Goal: Task Accomplishment & Management: Complete application form

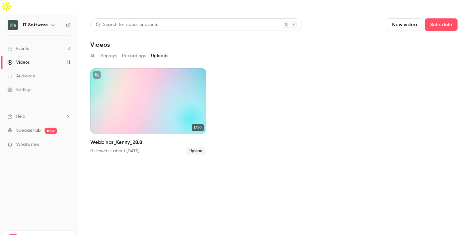
click at [25, 87] on div "Settings" at bounding box center [19, 90] width 25 height 6
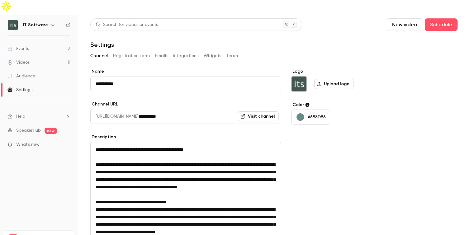
click at [230, 51] on button "Team" at bounding box center [232, 56] width 12 height 10
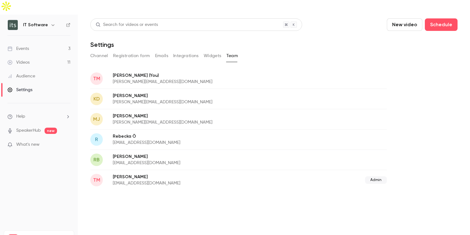
click at [336, 149] on div "RB [PERSON_NAME] [EMAIL_ADDRESS][DOMAIN_NAME]" at bounding box center [238, 159] width 297 height 20
click at [127, 153] on p "[PERSON_NAME]" at bounding box center [198, 156] width 171 height 6
click at [98, 156] on span "RB" at bounding box center [96, 159] width 6 height 7
click at [97, 156] on span "RB" at bounding box center [96, 159] width 6 height 7
click at [144, 153] on p "[PERSON_NAME]" at bounding box center [198, 156] width 171 height 6
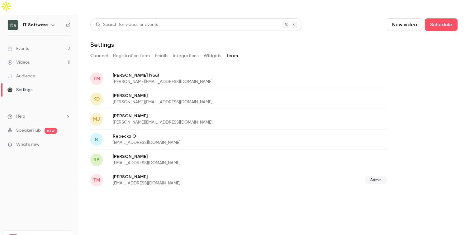
click at [49, 21] on button "button" at bounding box center [52, 24] width 7 height 7
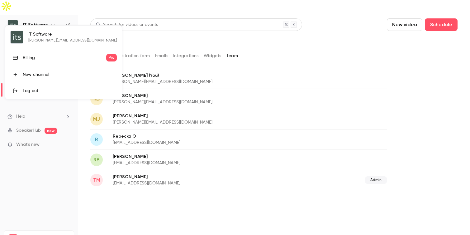
click at [32, 93] on div "Log out" at bounding box center [70, 91] width 94 height 6
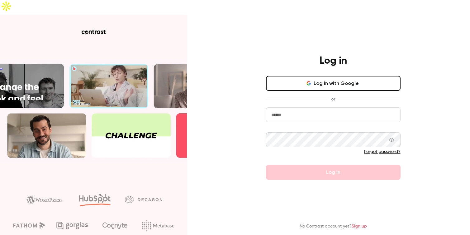
click at [318, 107] on input "email" at bounding box center [333, 114] width 135 height 15
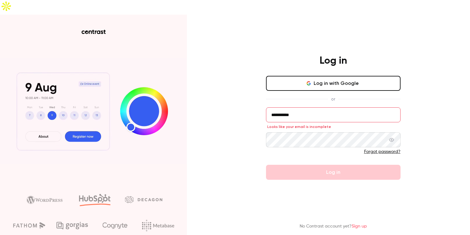
drag, startPoint x: 300, startPoint y: 101, endPoint x: 235, endPoint y: 100, distance: 64.8
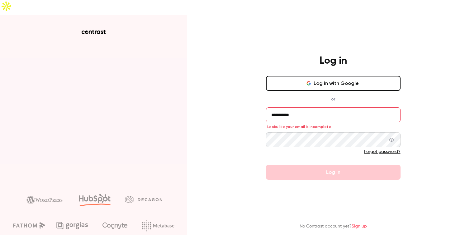
click at [235, 100] on div "**********" at bounding box center [235, 132] width 470 height 235
type input "**********"
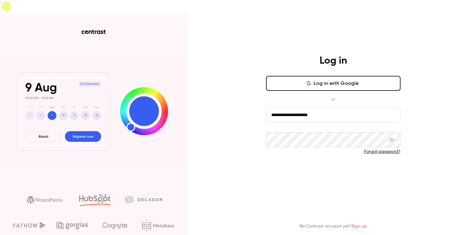
click at [317, 164] on button "Log in" at bounding box center [333, 171] width 135 height 15
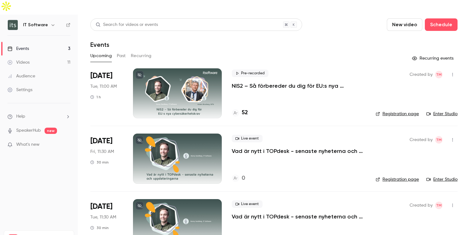
click at [29, 87] on div "Settings" at bounding box center [19, 90] width 25 height 6
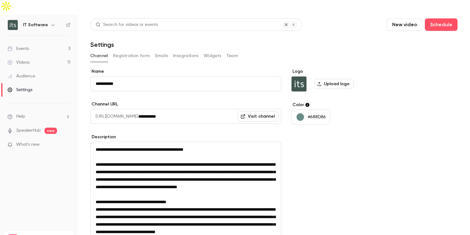
click at [230, 51] on button "Team" at bounding box center [232, 56] width 12 height 10
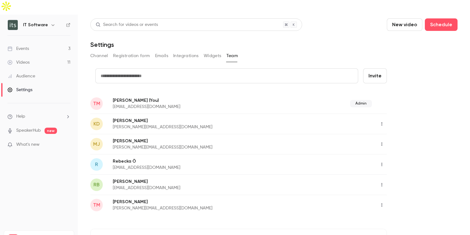
click at [383, 182] on icon "button" at bounding box center [381, 184] width 5 height 4
click at [411, 160] on div at bounding box center [235, 117] width 470 height 235
click at [158, 184] on p "[EMAIL_ADDRESS][DOMAIN_NAME]" at bounding box center [196, 187] width 166 height 6
drag, startPoint x: 168, startPoint y: 173, endPoint x: 111, endPoint y: 174, distance: 57.0
click at [111, 174] on div "RB [PERSON_NAME] [EMAIL_ADDRESS][DOMAIN_NAME]" at bounding box center [238, 184] width 297 height 20
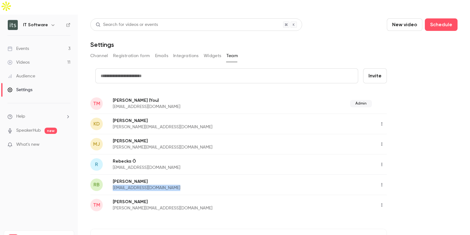
copy p "[EMAIL_ADDRESS][DOMAIN_NAME]"
click at [246, 68] on input "text" at bounding box center [226, 75] width 263 height 15
paste input "**********"
type input "**********"
click at [375, 68] on button "Invite" at bounding box center [375, 75] width 24 height 15
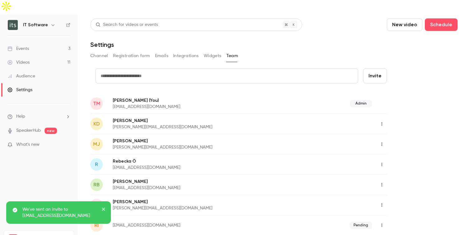
click at [104, 209] on icon "close" at bounding box center [104, 208] width 4 height 5
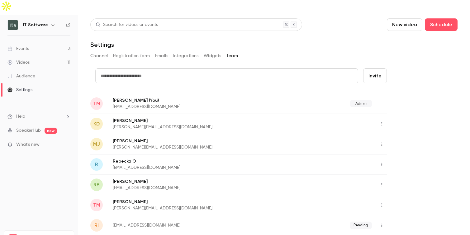
click at [26, 59] on div "Videos" at bounding box center [18, 62] width 22 height 6
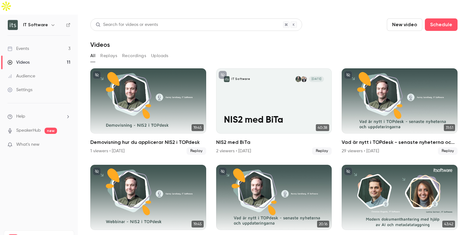
click at [165, 51] on button "Uploads" at bounding box center [159, 56] width 17 height 10
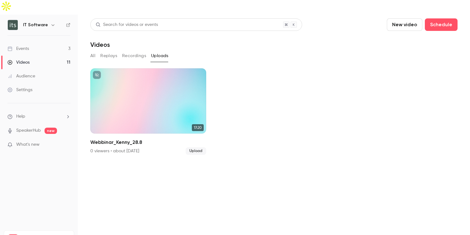
click at [405, 18] on button "New video" at bounding box center [405, 24] width 36 height 12
click at [24, 34] on div at bounding box center [235, 117] width 470 height 235
click at [409, 18] on button "New video" at bounding box center [405, 24] width 36 height 12
click at [411, 30] on div "Record" at bounding box center [427, 27] width 47 height 6
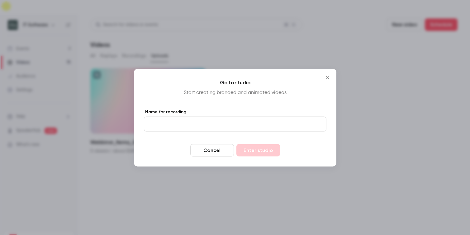
click at [247, 125] on input "Name for recording" at bounding box center [235, 123] width 183 height 15
type input "*****"
click at [264, 151] on button "Enter studio" at bounding box center [258, 150] width 44 height 12
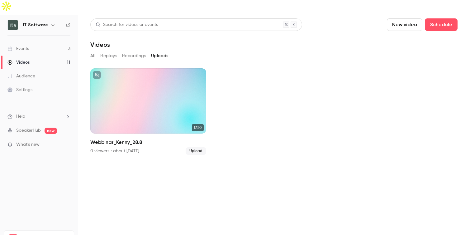
click at [30, 42] on link "Events 3" at bounding box center [39, 49] width 78 height 14
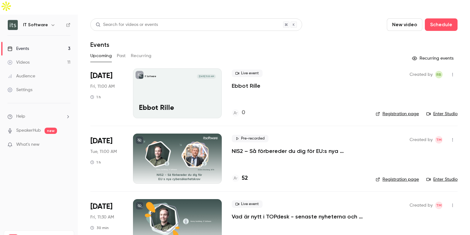
click at [201, 81] on div "IT Software [DATE] 11:00 AM Ebbot Rille" at bounding box center [177, 93] width 89 height 50
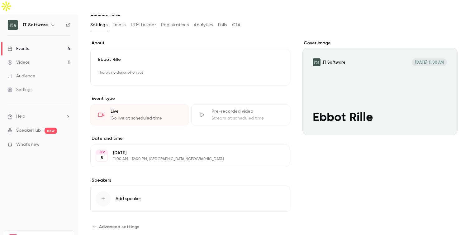
scroll to position [31, 0]
click at [103, 196] on icon "button" at bounding box center [103, 197] width 3 height 3
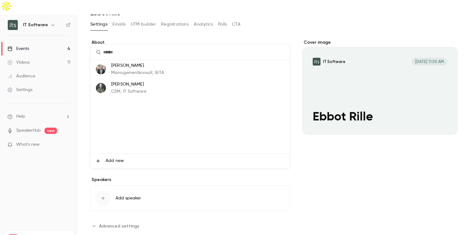
click at [114, 159] on span "Add new" at bounding box center [115, 160] width 18 height 7
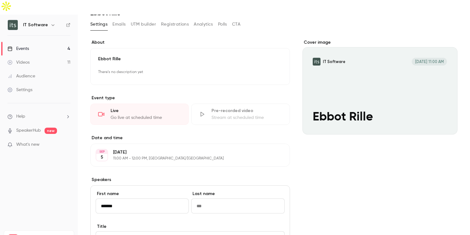
type input "******"
click at [201, 198] on input "Last name" at bounding box center [237, 205] width 93 height 15
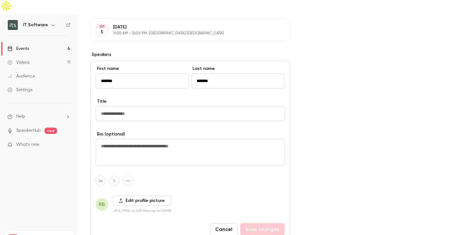
scroll to position [169, 0]
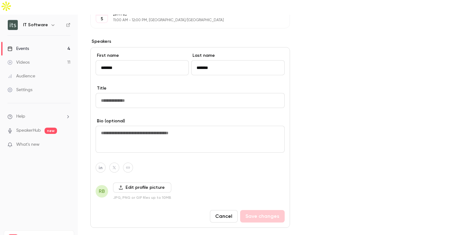
type input "*******"
click at [170, 93] on input "Title" at bounding box center [190, 100] width 189 height 15
type input "**"
click at [172, 126] on textarea at bounding box center [190, 139] width 189 height 27
click at [262, 210] on button "Save changes" at bounding box center [262, 216] width 45 height 12
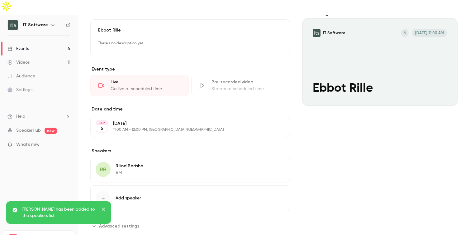
scroll to position [0, 0]
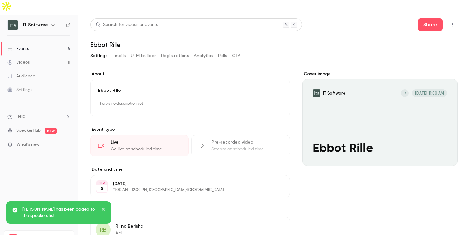
click at [453, 22] on icon "button" at bounding box center [452, 24] width 5 height 4
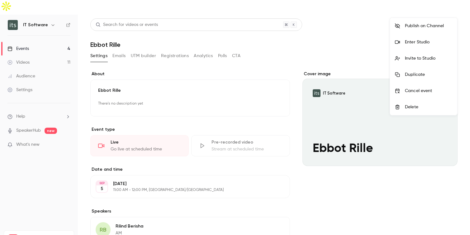
click at [423, 61] on div "Invite to Studio" at bounding box center [428, 58] width 47 height 6
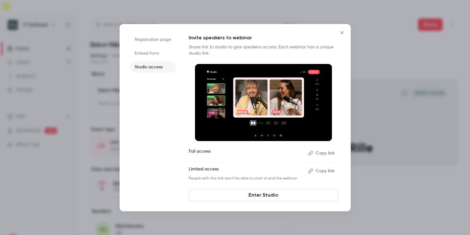
click at [320, 154] on button "Copy link" at bounding box center [322, 153] width 33 height 10
click at [342, 32] on icon "Close" at bounding box center [341, 32] width 7 height 5
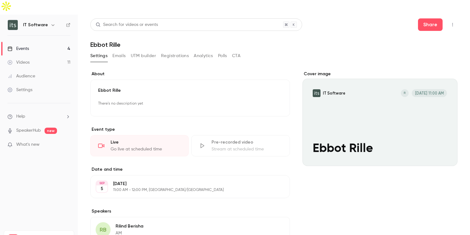
click at [25, 45] on div "Events" at bounding box center [17, 48] width 21 height 6
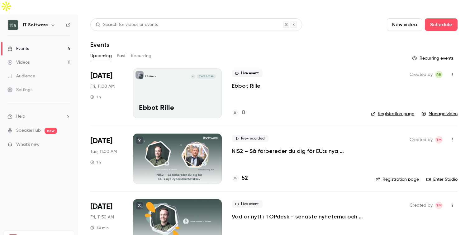
click at [123, 51] on button "Past" at bounding box center [121, 56] width 9 height 10
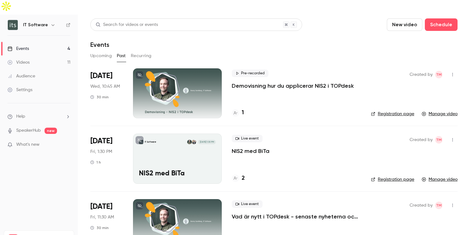
click at [102, 51] on button "Upcoming" at bounding box center [100, 56] width 21 height 10
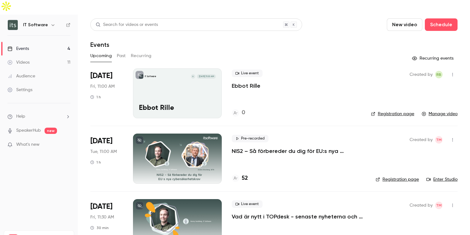
click at [25, 45] on div "Events" at bounding box center [17, 48] width 21 height 6
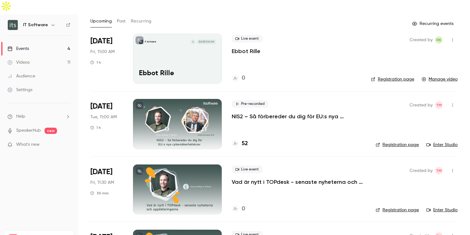
scroll to position [37, 0]
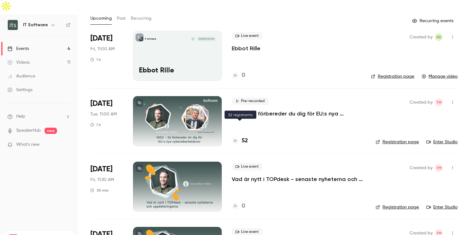
click at [244, 136] on h4 "52" at bounding box center [245, 140] width 6 height 8
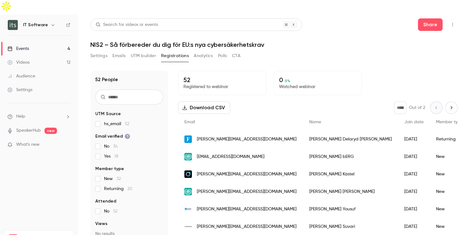
click at [207, 101] on button "Download CSV" at bounding box center [204, 107] width 52 height 12
